Goal: Task Accomplishment & Management: Use online tool/utility

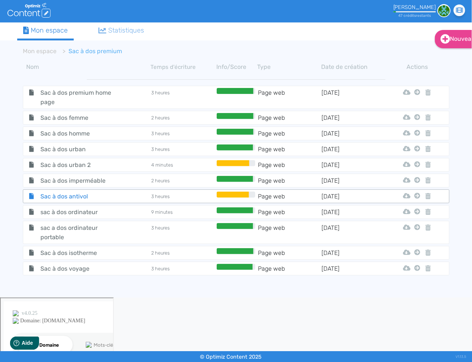
click at [62, 194] on span "Sac à dos antivol" at bounding box center [77, 196] width 84 height 9
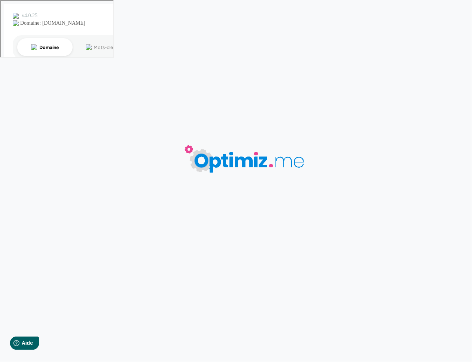
type input "Sac à dos antivol"
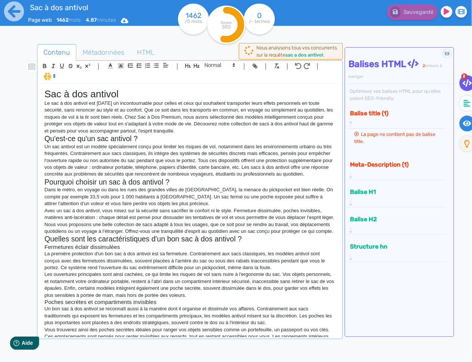
click at [470, 124] on icon at bounding box center [467, 124] width 9 height 6
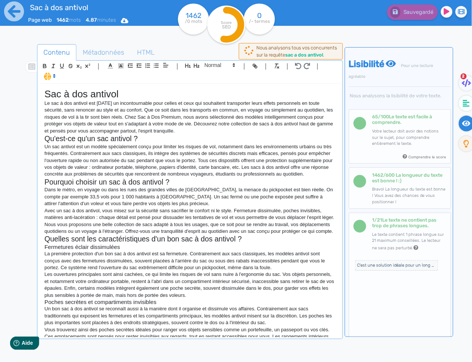
click at [202, 131] on p "Le sac à dos antivol est [DATE] un incontournable pour celles et ceux qui souha…" at bounding box center [190, 117] width 291 height 34
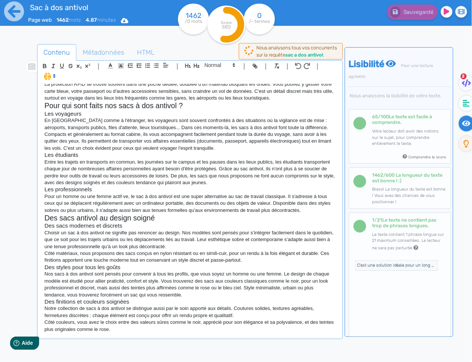
click at [128, 331] on p "Côté couleurs, vous avez le choix entre des valeurs sûres comme le noir, appréc…" at bounding box center [190, 326] width 291 height 14
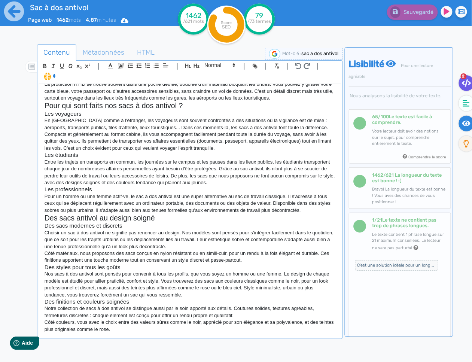
click at [471, 84] on icon at bounding box center [466, 82] width 9 height 7
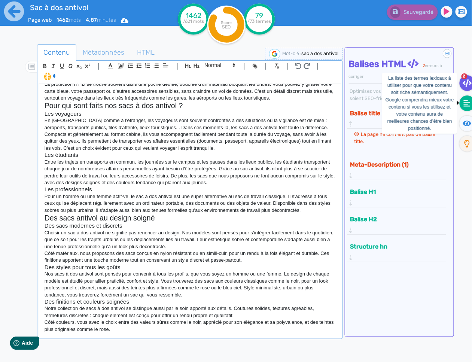
click at [464, 102] on fa-icon at bounding box center [467, 103] width 15 height 16
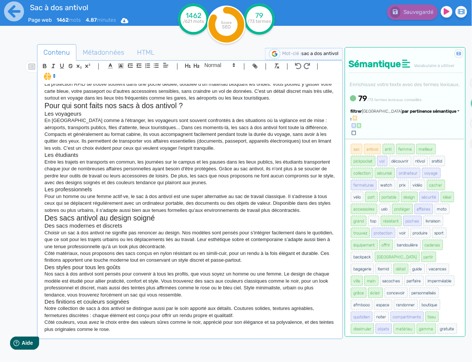
click at [429, 136] on div "Trier par pertinence sémantique par pertinence sémantique par fréquence par ord…" at bounding box center [411, 123] width 98 height 28
click at [431, 114] on span "par pertinence sémantique" at bounding box center [430, 111] width 54 height 5
click at [416, 139] on link "par fréquence" at bounding box center [393, 134] width 63 height 10
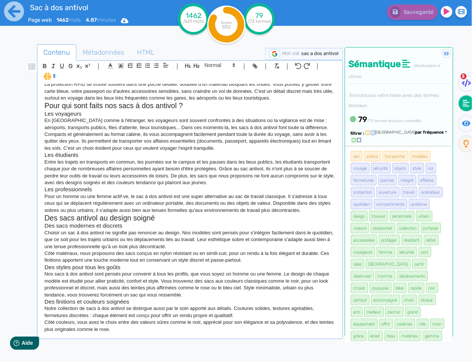
click at [170, 261] on p "Côté matériaux, nous proposons des sacs conçus en nylon résistant ou en simili-…" at bounding box center [190, 257] width 291 height 14
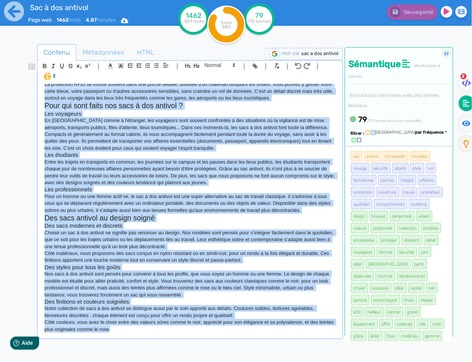
copy div "Lor i dol sitamet Co adi e sed doeiusm tem incidid'utl et doloremagnaali enim a…"
click at [113, 246] on p "Choisir un sac à dos antivol ne signifie pas renoncer au design. Nos modèles so…" at bounding box center [190, 240] width 291 height 21
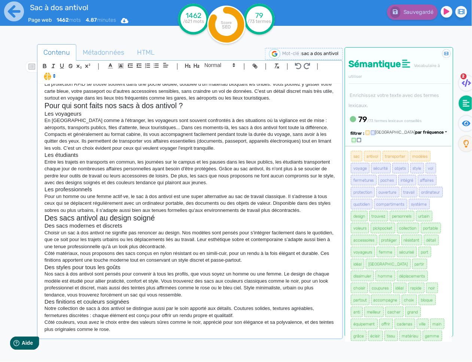
scroll to position [349, 0]
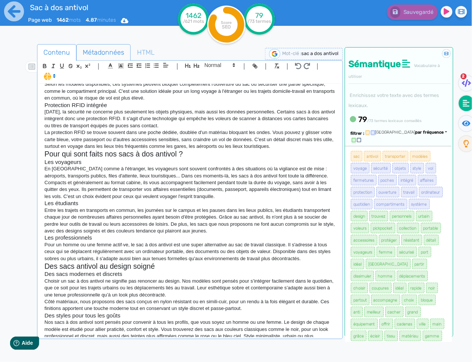
click at [103, 49] on span "Métadonnées" at bounding box center [104, 52] width 54 height 20
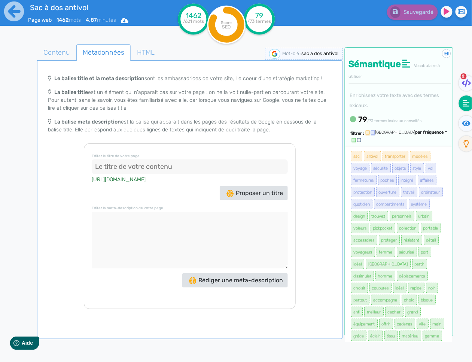
click at [155, 163] on input at bounding box center [190, 167] width 196 height 15
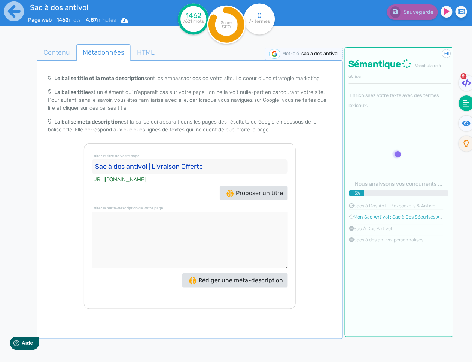
click at [119, 165] on input "Sac à dos antivol | Livraison Offerte" at bounding box center [190, 167] width 196 height 15
click at [130, 166] on input "Sac à Dos antivol | Livraison Offerte" at bounding box center [190, 167] width 196 height 15
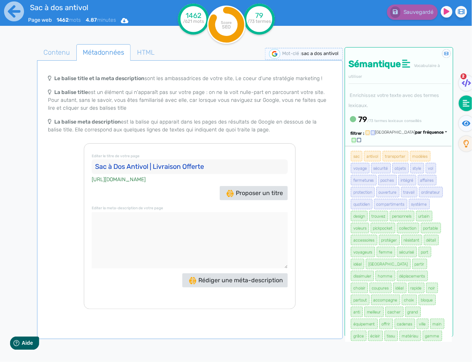
click at [232, 169] on input "Sac à Dos Antivol | Livraison Offerte" at bounding box center [190, 167] width 196 height 15
type input "Sac à Dos Antivol | Livraison Offerte"
click at [467, 82] on icon at bounding box center [466, 82] width 9 height 7
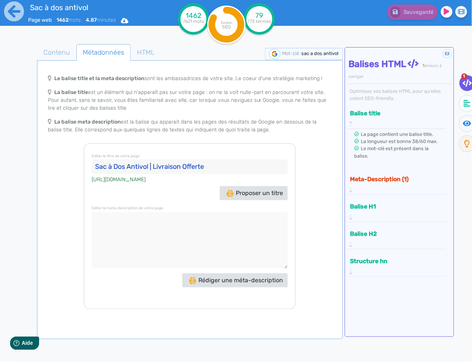
click at [146, 219] on textarea at bounding box center [190, 240] width 196 height 56
click at [218, 280] on span "Rédiger une méta-description" at bounding box center [236, 280] width 94 height 7
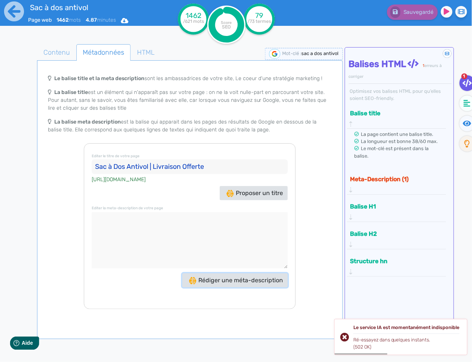
click at [223, 283] on button "Rédiger une méta-description" at bounding box center [235, 280] width 106 height 14
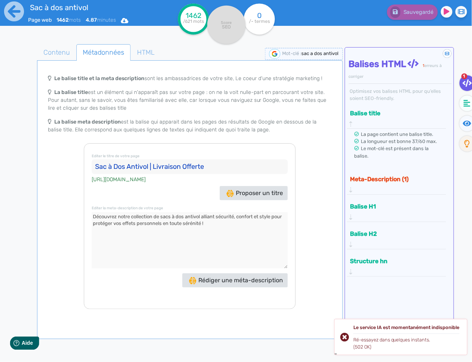
click at [218, 226] on textarea at bounding box center [190, 240] width 196 height 56
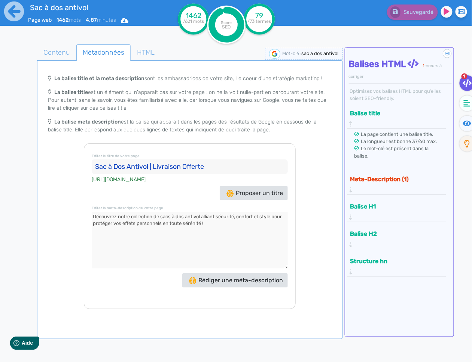
drag, startPoint x: 190, startPoint y: 222, endPoint x: 94, endPoint y: 217, distance: 96.4
click at [94, 217] on textarea at bounding box center [190, 240] width 196 height 56
drag, startPoint x: 164, startPoint y: 225, endPoint x: 271, endPoint y: 215, distance: 107.9
click at [271, 215] on textarea at bounding box center [190, 240] width 196 height 56
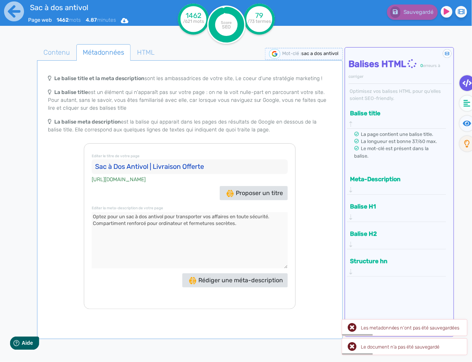
click at [467, 85] on icon at bounding box center [467, 82] width 9 height 7
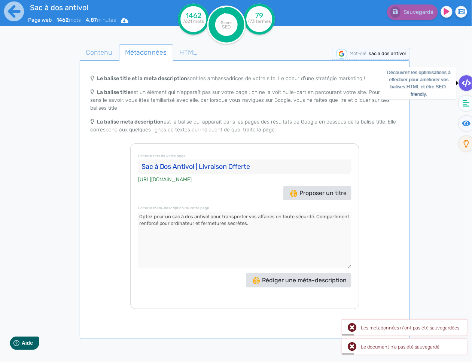
click at [468, 81] on icon at bounding box center [466, 82] width 9 height 7
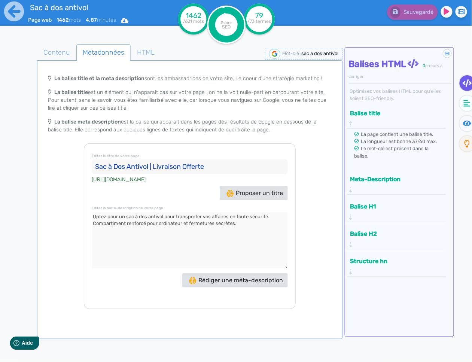
click at [414, 173] on button "Meta-Description" at bounding box center [394, 179] width 92 height 12
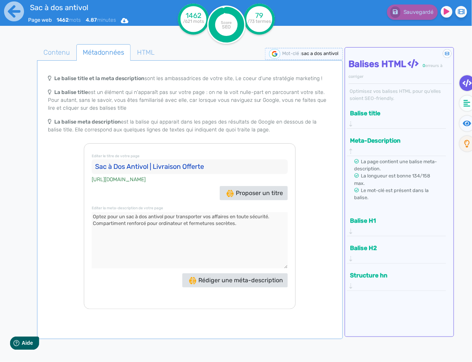
click at [249, 233] on textarea at bounding box center [190, 240] width 196 height 56
type textarea "Optez pour un sac à dos antivol pour transporter vos affaires en toute sécurité…"
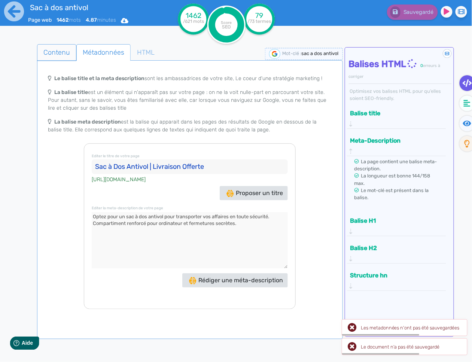
click at [67, 55] on span "Contenu" at bounding box center [56, 52] width 39 height 20
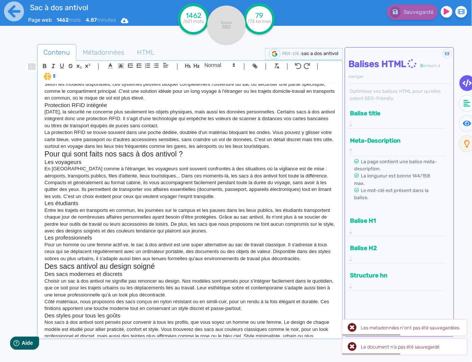
click at [187, 229] on p "Entre les trajets en transports en commun, les journées sur le campus et les pa…" at bounding box center [190, 221] width 291 height 28
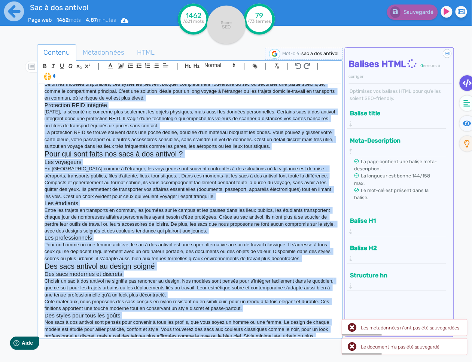
copy div "Lor i dol sitamet Co adi e sed doeiusm tem incidid'utl et doloremagnaali enim a…"
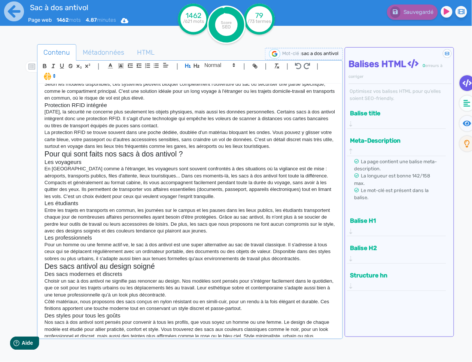
click at [248, 200] on p "Compacts et généralement au format cabine, ils vous accompagnent facilement pen…" at bounding box center [190, 189] width 291 height 21
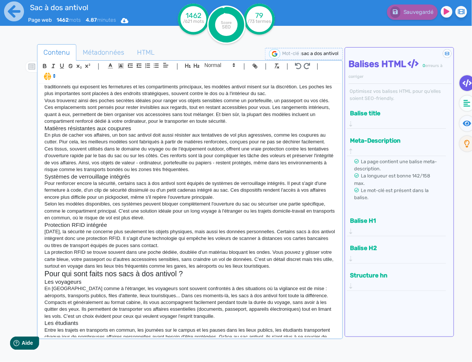
scroll to position [411, 0]
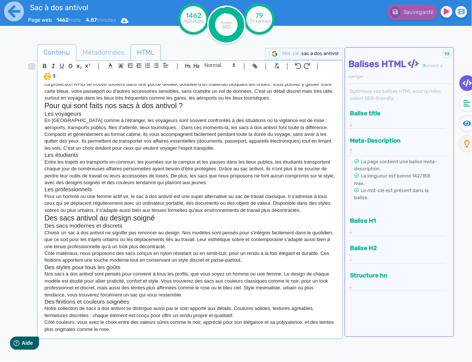
click at [135, 53] on span "HTML" at bounding box center [146, 52] width 30 height 20
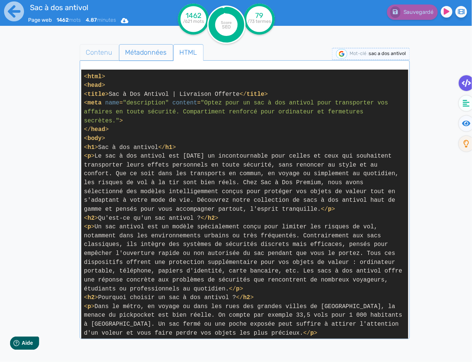
click at [86, 48] on span "Contenu" at bounding box center [99, 52] width 39 height 20
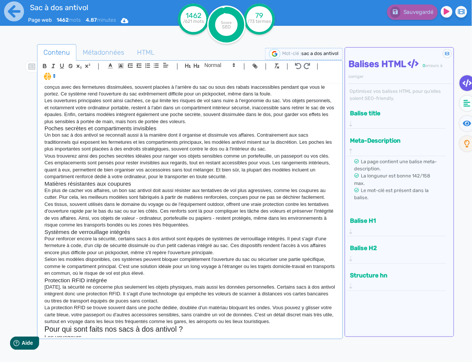
scroll to position [0, 0]
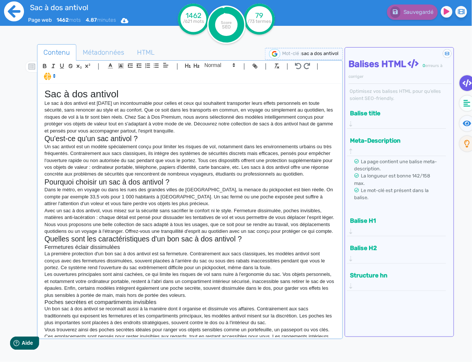
click at [19, 13] on icon at bounding box center [14, 11] width 20 height 20
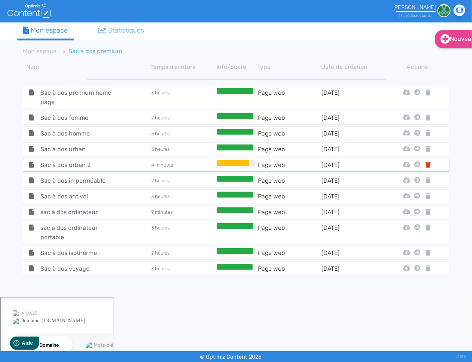
click at [429, 162] on icon at bounding box center [428, 165] width 5 height 6
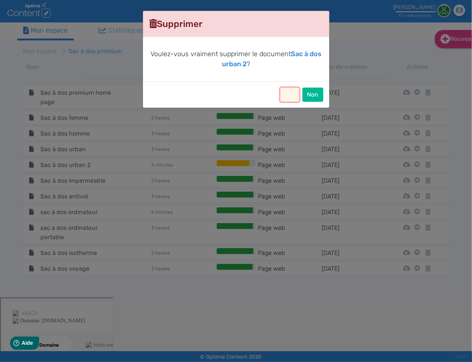
click at [294, 95] on button "Oui" at bounding box center [289, 95] width 19 height 14
